Goal: Transaction & Acquisition: Purchase product/service

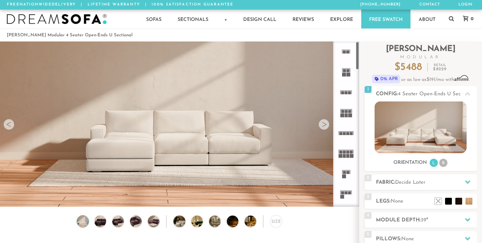
click at [348, 171] on rect at bounding box center [348, 172] width 3 height 3
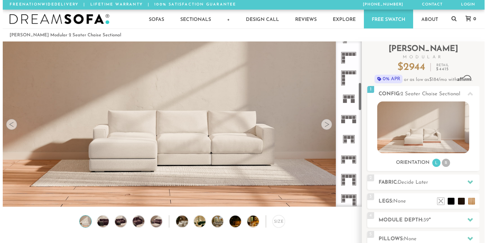
scroll to position [239, 0]
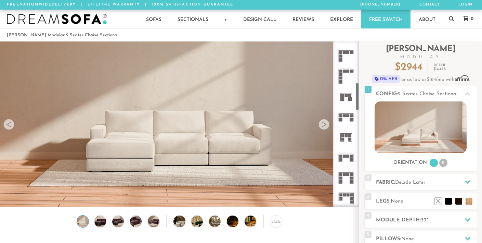
click at [344, 117] on icon at bounding box center [346, 117] width 20 height 20
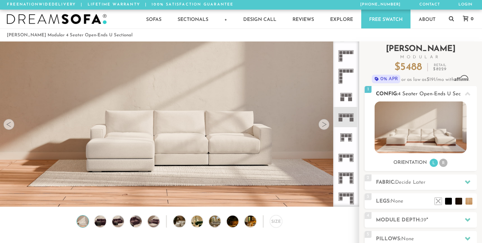
click at [414, 135] on img at bounding box center [421, 127] width 92 height 52
click at [96, 223] on img at bounding box center [100, 221] width 14 height 12
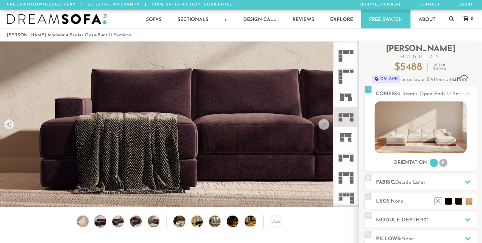
click at [76, 225] on div "Size" at bounding box center [179, 223] width 359 height 16
click at [328, 130] on video at bounding box center [179, 103] width 359 height 180
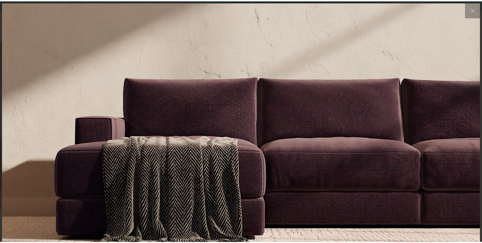
scroll to position [7494, 482]
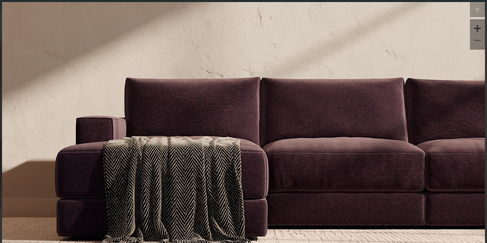
click at [413, 116] on img at bounding box center [243, 82] width 483 height 161
click at [475, 6] on icon at bounding box center [477, 9] width 8 height 8
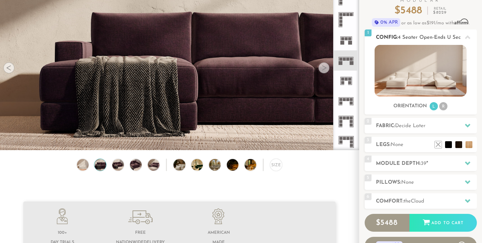
scroll to position [43, 0]
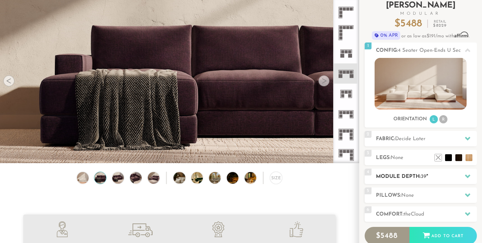
click at [428, 173] on h2 "Module Depth: 39 "" at bounding box center [426, 176] width 101 height 8
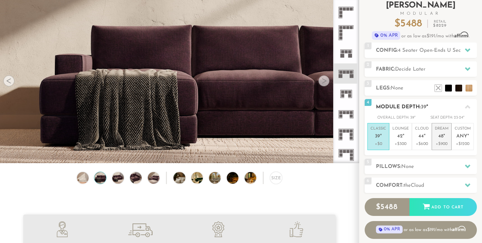
click at [434, 138] on li "Dream 48 " +$900" at bounding box center [442, 136] width 20 height 27
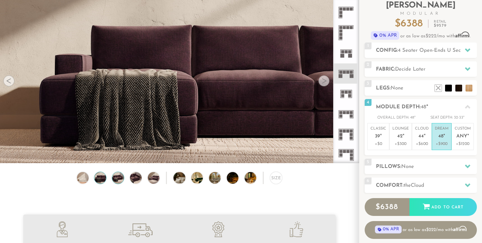
click at [113, 180] on img at bounding box center [118, 178] width 14 height 12
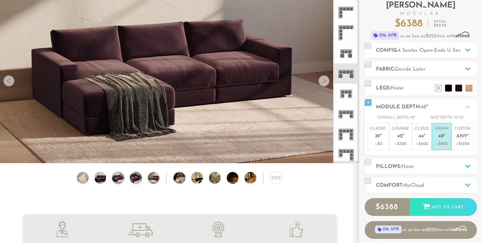
click at [135, 183] on img at bounding box center [136, 178] width 14 height 12
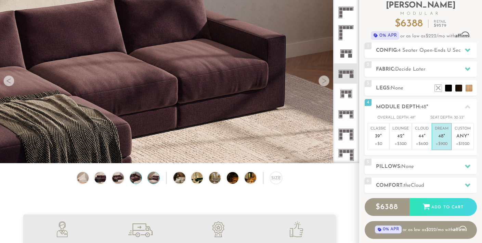
click at [152, 182] on img at bounding box center [153, 178] width 14 height 12
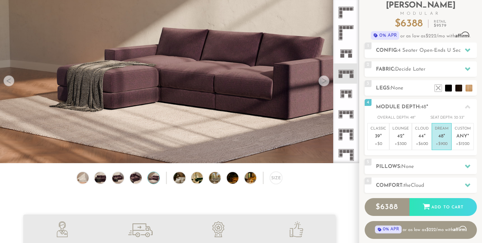
click at [172, 185] on div "Size" at bounding box center [179, 179] width 359 height 16
click at [174, 179] on img at bounding box center [183, 178] width 21 height 12
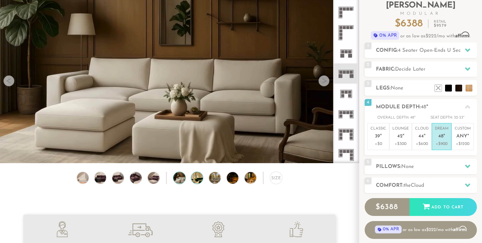
click at [194, 180] on img at bounding box center [201, 178] width 21 height 12
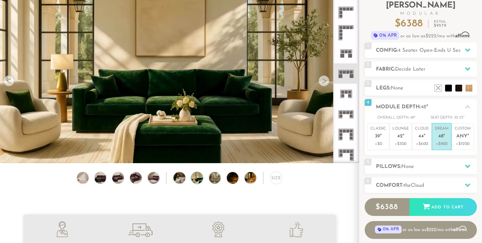
click at [197, 179] on img at bounding box center [201, 178] width 21 height 12
click at [205, 179] on div "Size" at bounding box center [179, 179] width 359 height 16
click at [273, 182] on div "Size" at bounding box center [276, 177] width 12 height 12
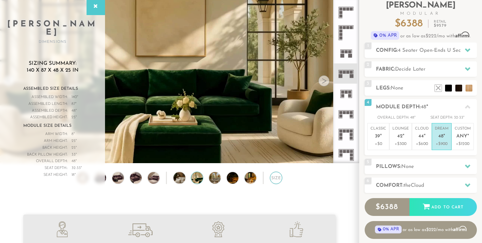
click at [273, 182] on div "Size" at bounding box center [276, 177] width 12 height 12
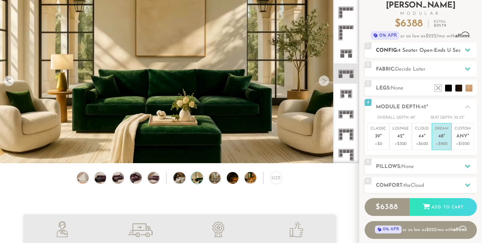
click at [406, 44] on div "1 Config: 4 Seater Open-Ends U Sectional R" at bounding box center [421, 49] width 112 height 15
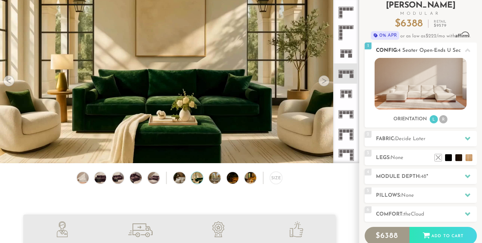
click at [421, 81] on img at bounding box center [421, 84] width 92 height 52
click at [464, 49] on div at bounding box center [467, 50] width 14 height 14
